Goal: Find specific page/section: Find specific page/section

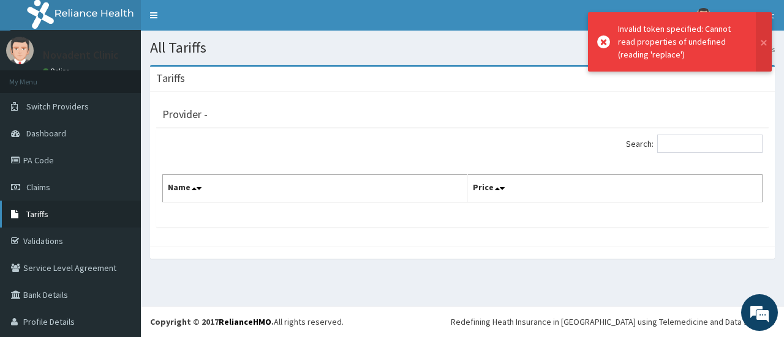
click at [36, 220] on link "Tariffs" at bounding box center [70, 214] width 141 height 27
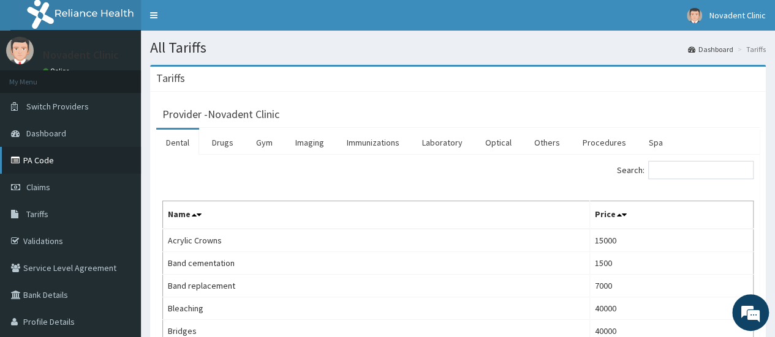
click at [36, 162] on link "PA Code" at bounding box center [70, 160] width 141 height 27
